Goal: Transaction & Acquisition: Subscribe to service/newsletter

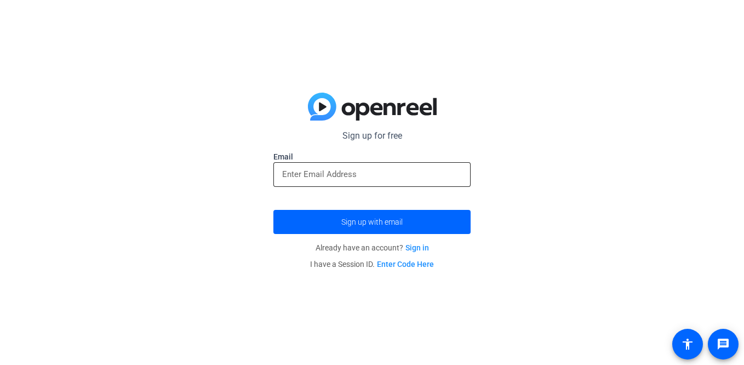
click at [399, 184] on div at bounding box center [372, 174] width 180 height 25
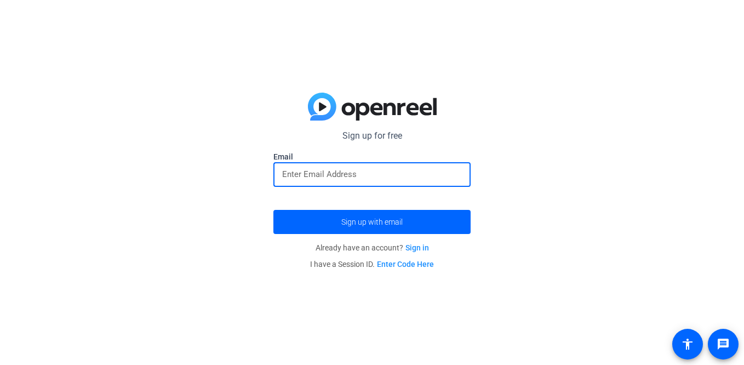
click at [387, 172] on input "email" at bounding box center [372, 174] width 180 height 13
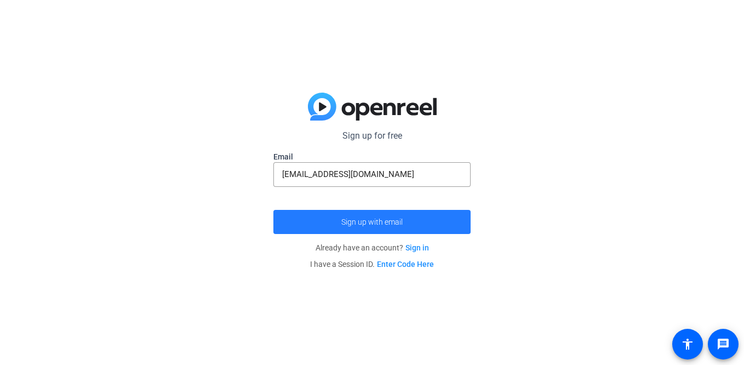
click at [388, 222] on span "Sign up with email" at bounding box center [371, 222] width 61 height 0
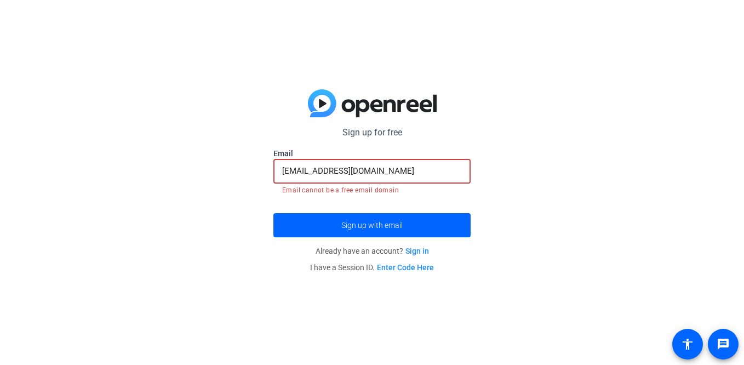
click at [420, 168] on input "[EMAIL_ADDRESS][DOMAIN_NAME]" at bounding box center [372, 170] width 180 height 13
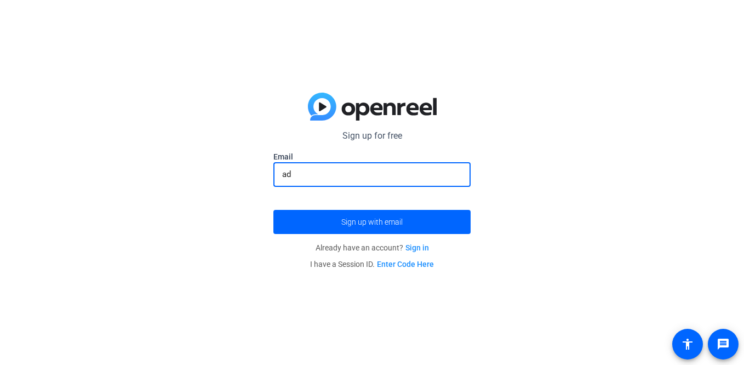
type input "a"
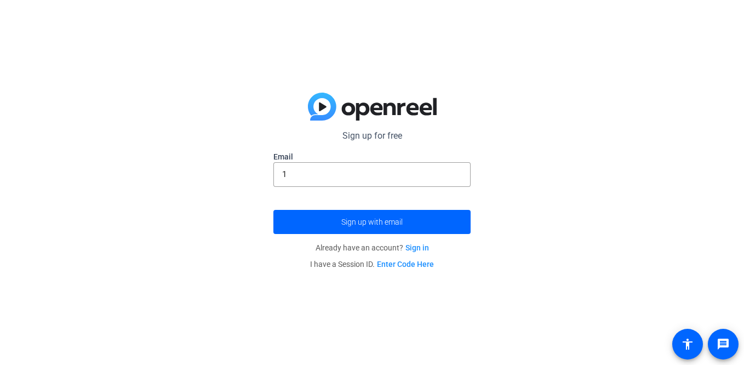
click at [105, 281] on div "Sign up for free [EMAIL_ADDRESS][DOMAIN_NAME] Email 1 Sign up with email Alread…" at bounding box center [372, 182] width 744 height 365
click at [403, 181] on input "1" at bounding box center [372, 174] width 180 height 13
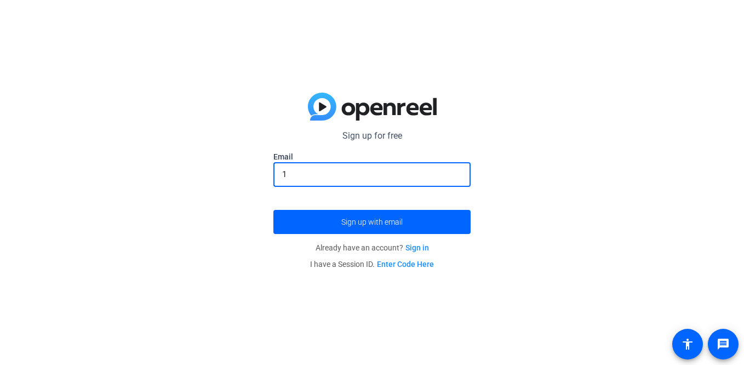
type input "[EMAIL_ADDRESS][DOMAIN_NAME]"
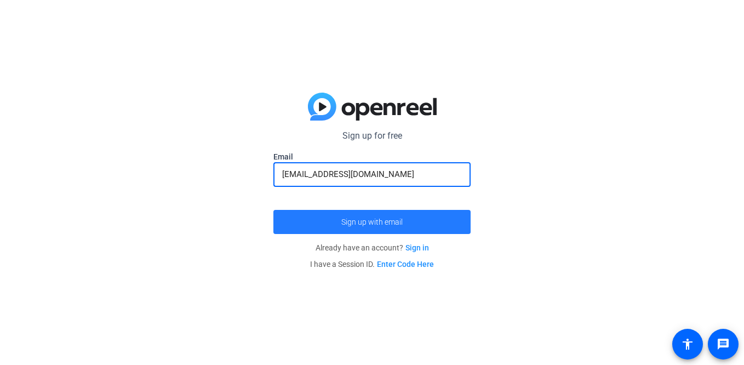
click at [419, 229] on span "submit" at bounding box center [371, 222] width 197 height 26
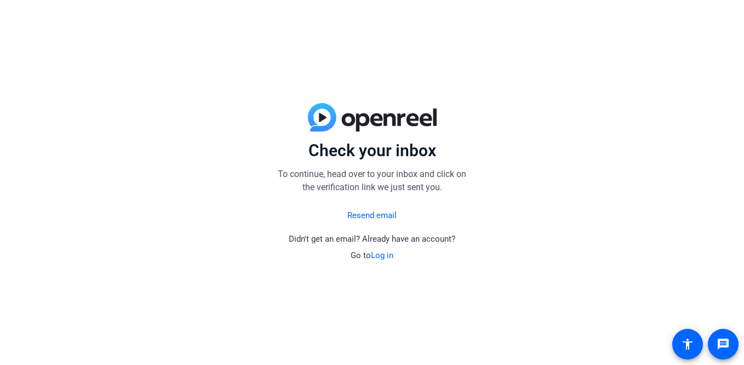
click at [126, 303] on div "Check your inbox To continue, head over to your inbox and click on the verifica…" at bounding box center [372, 182] width 744 height 365
drag, startPoint x: 450, startPoint y: 259, endPoint x: 291, endPoint y: 374, distance: 196.1
click at [291, 364] on html "Accessibility Screen-Reader Guide, Feedback, and Issue Reporting | New window C…" at bounding box center [372, 182] width 744 height 365
